Goal: Task Accomplishment & Management: Use online tool/utility

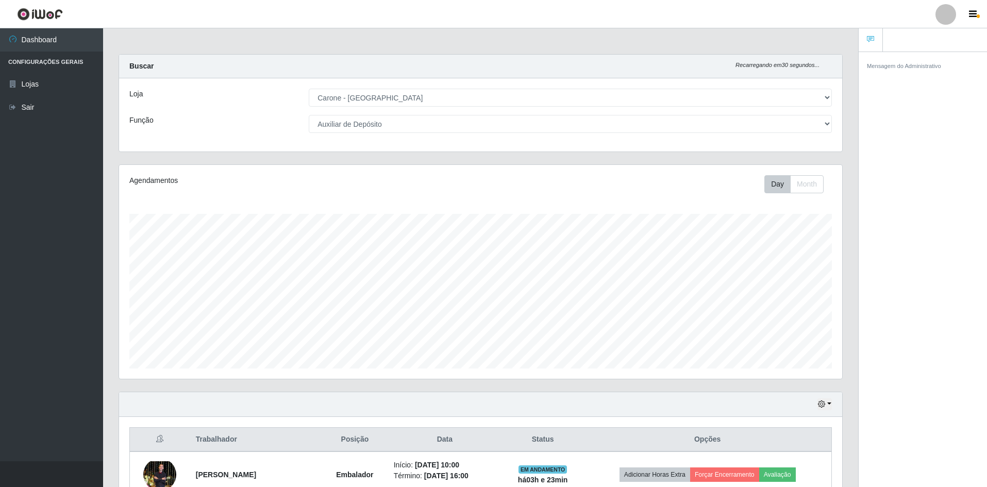
select select "528"
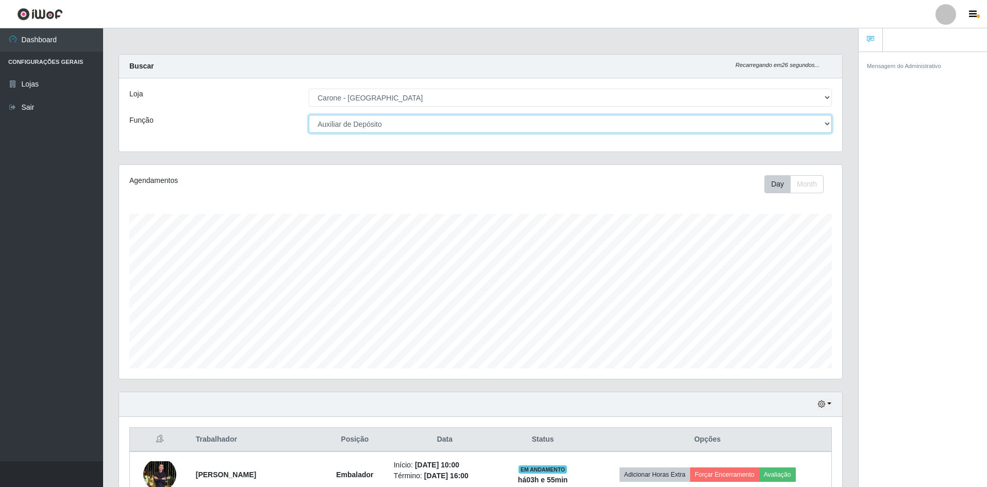
click at [828, 126] on select "[Selecione...] Auxiliar de Depósito Auxiliar de Depósito + Auxiliar de Depósito…" at bounding box center [570, 124] width 523 height 18
select select "4"
click at [309, 115] on select "[Selecione...] Auxiliar de Depósito Auxiliar de Depósito + Auxiliar de Depósito…" at bounding box center [570, 124] width 523 height 18
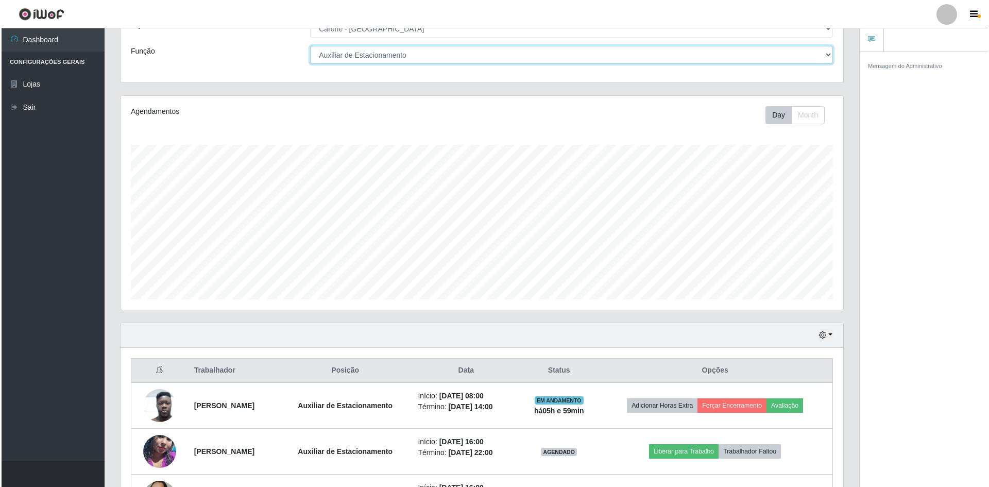
scroll to position [151, 0]
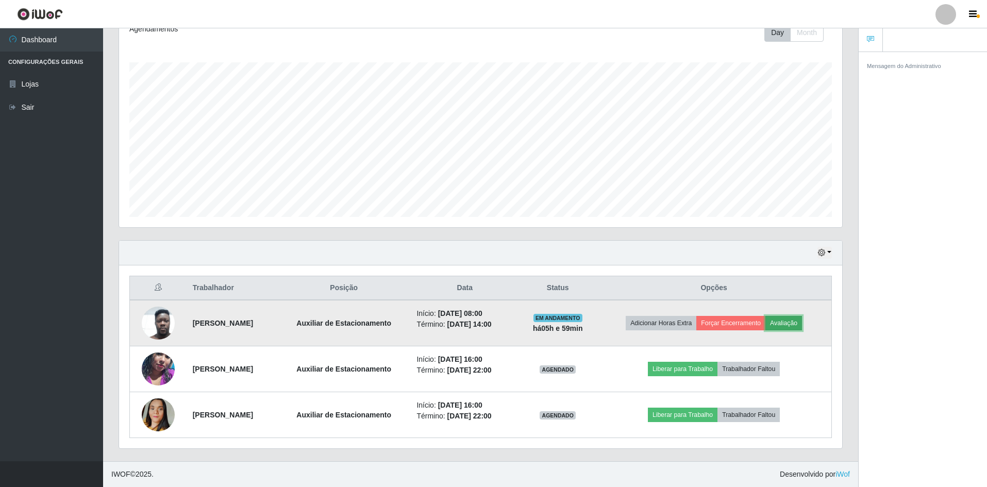
click at [802, 328] on button "Avaliação" at bounding box center [783, 323] width 37 height 14
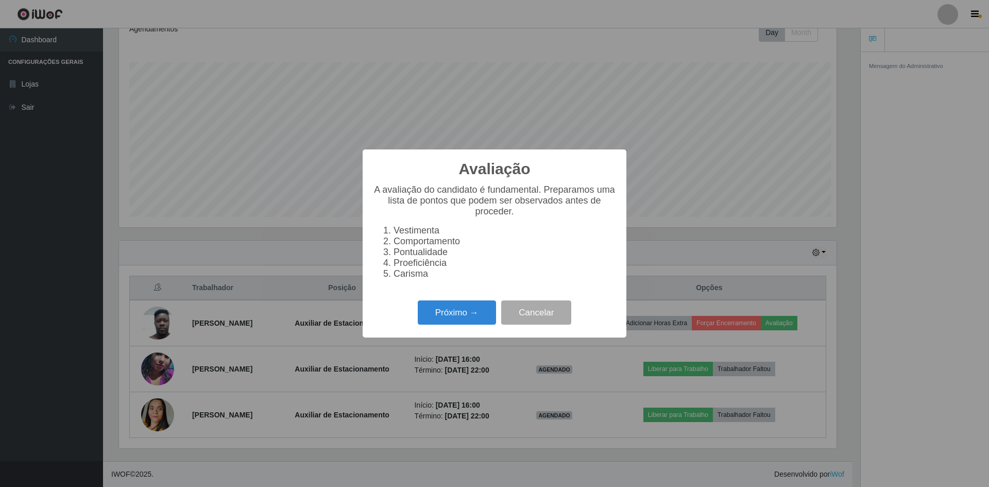
scroll to position [214, 718]
click at [465, 319] on button "Próximo →" at bounding box center [457, 312] width 78 height 24
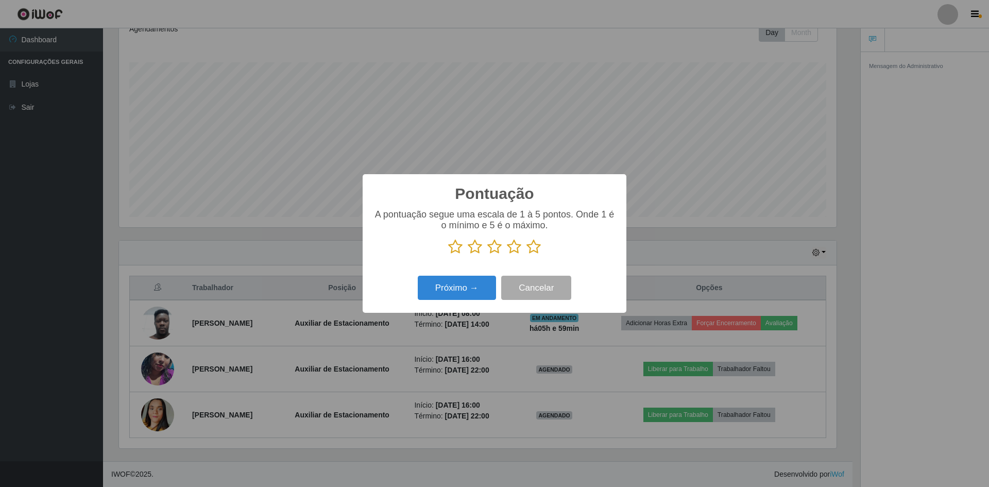
scroll to position [515028, 514524]
click at [535, 249] on icon at bounding box center [534, 246] width 14 height 15
click at [527, 255] on input "radio" at bounding box center [527, 255] width 0 height 0
click at [477, 293] on button "Próximo →" at bounding box center [457, 288] width 78 height 24
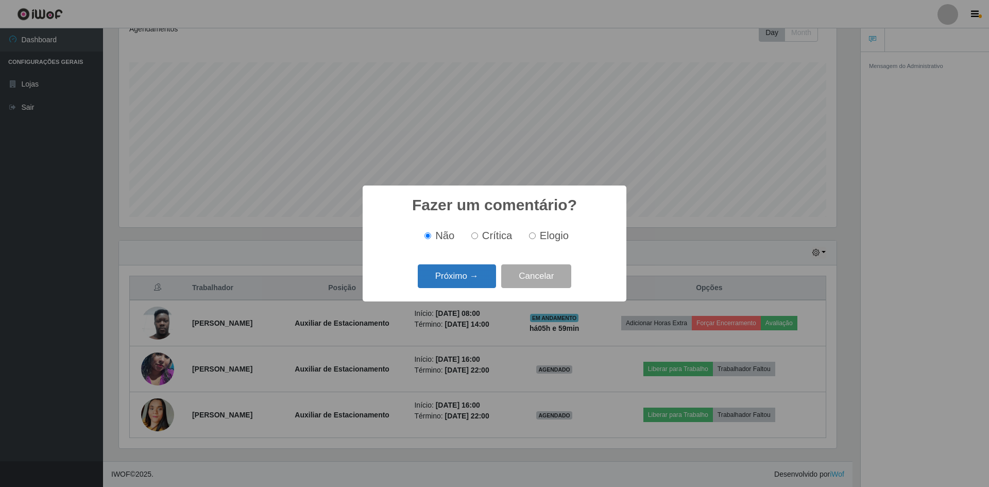
click at [458, 279] on button "Próximo →" at bounding box center [457, 276] width 78 height 24
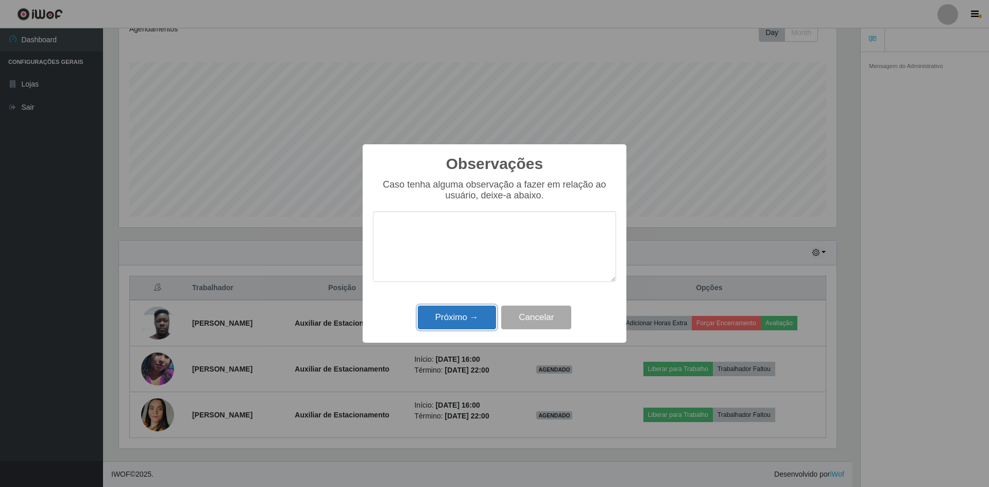
click at [467, 319] on button "Próximo →" at bounding box center [457, 318] width 78 height 24
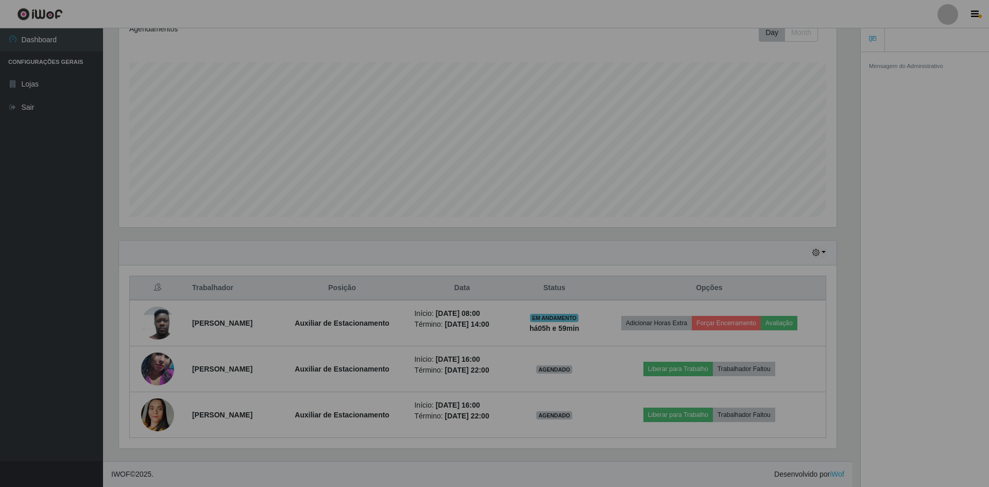
scroll to position [214, 723]
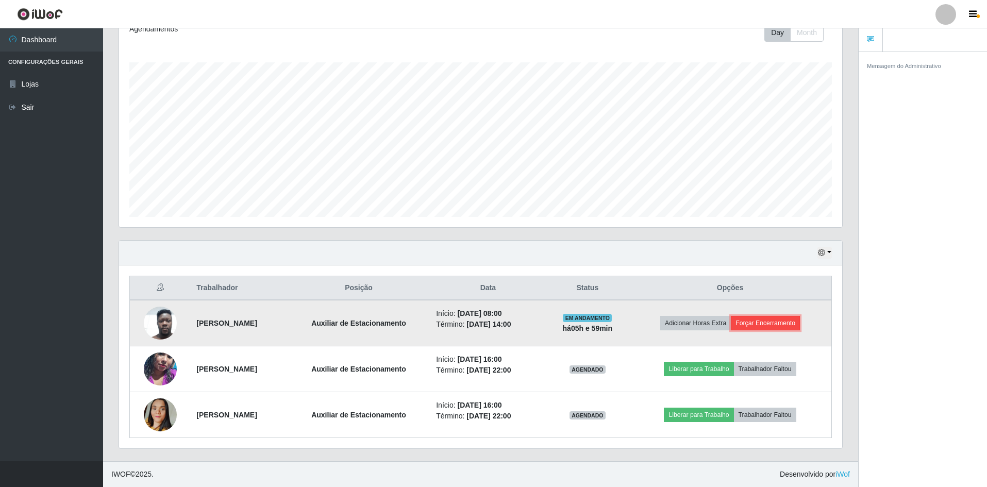
click at [777, 322] on button "Forçar Encerramento" at bounding box center [765, 323] width 69 height 14
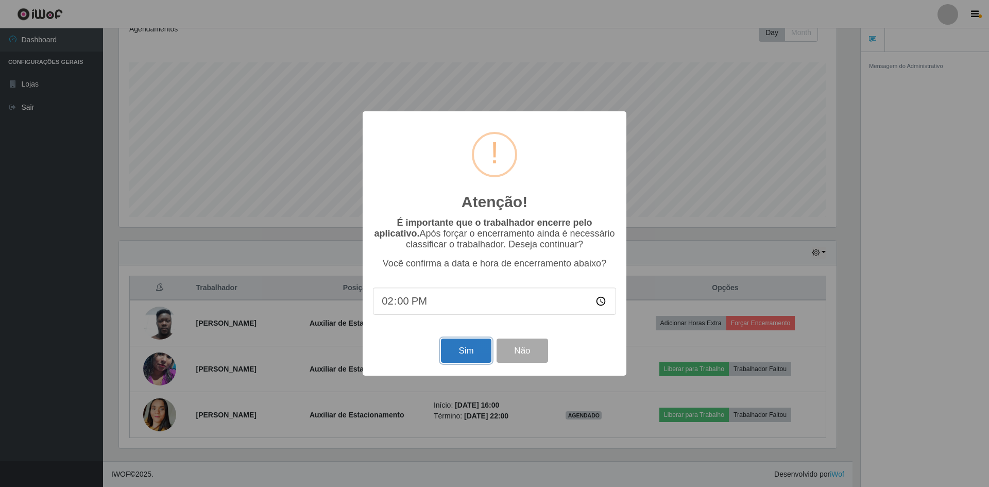
click at [465, 359] on button "Sim" at bounding box center [466, 351] width 50 height 24
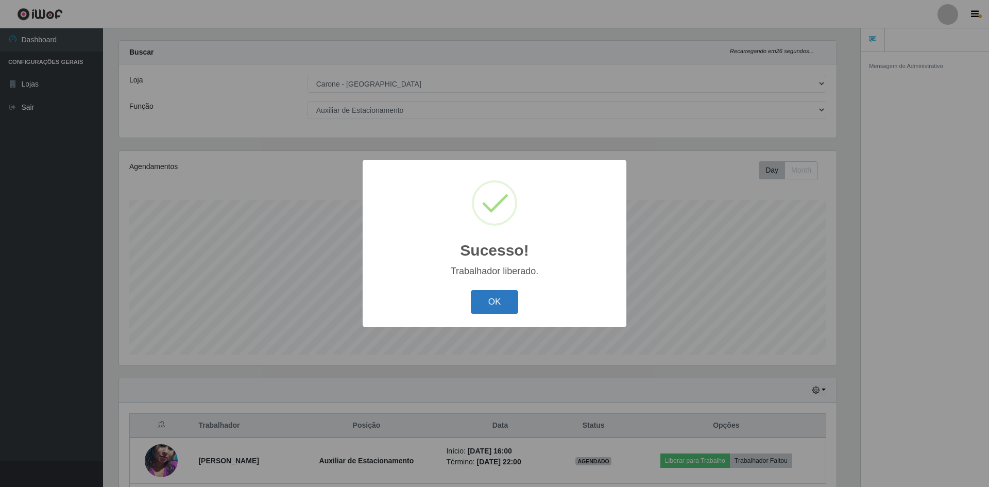
click at [503, 303] on button "OK" at bounding box center [495, 302] width 48 height 24
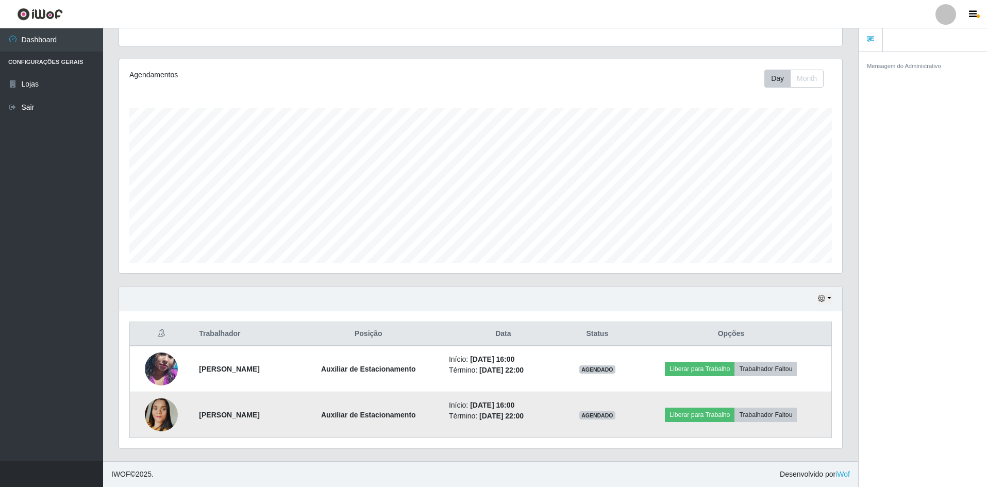
scroll to position [209, 0]
